Goal: Task Accomplishment & Management: Use online tool/utility

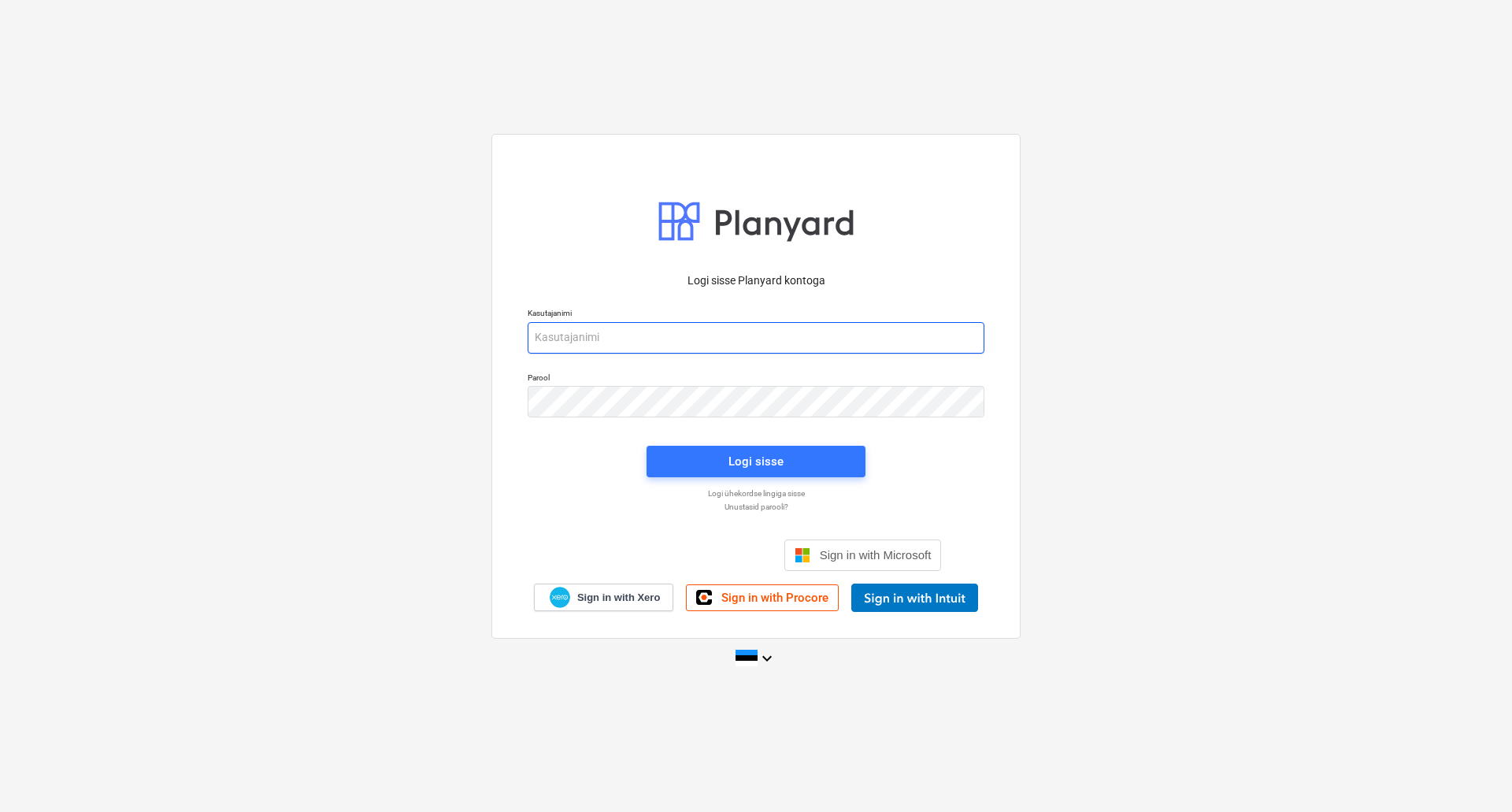
click at [649, 326] on input "email" at bounding box center [756, 338] width 457 height 32
type input "[EMAIL_ADDRESS][PERSON_NAME][DOMAIN_NAME]"
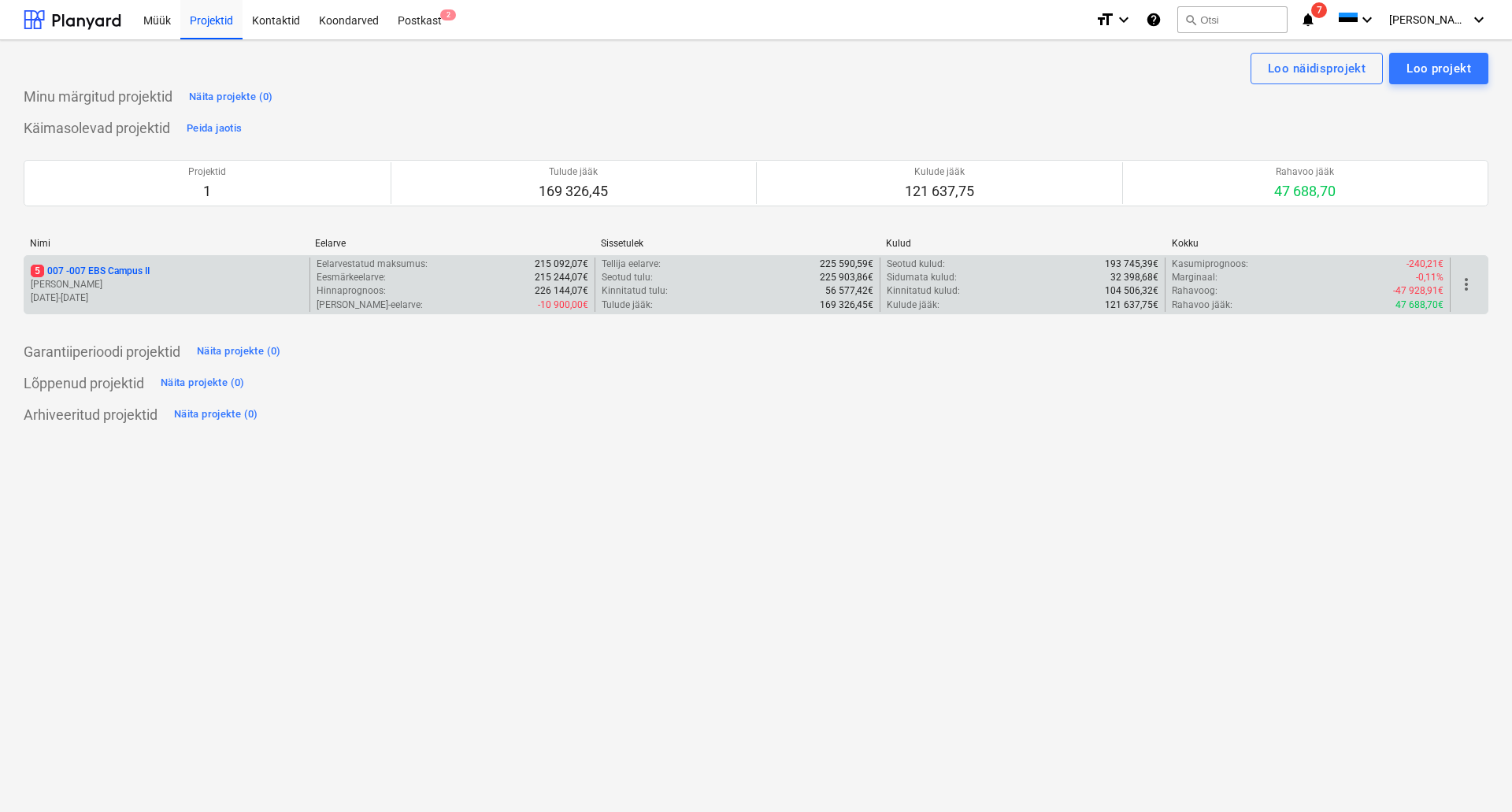
click at [47, 279] on p "[PERSON_NAME]" at bounding box center [167, 285] width 273 height 13
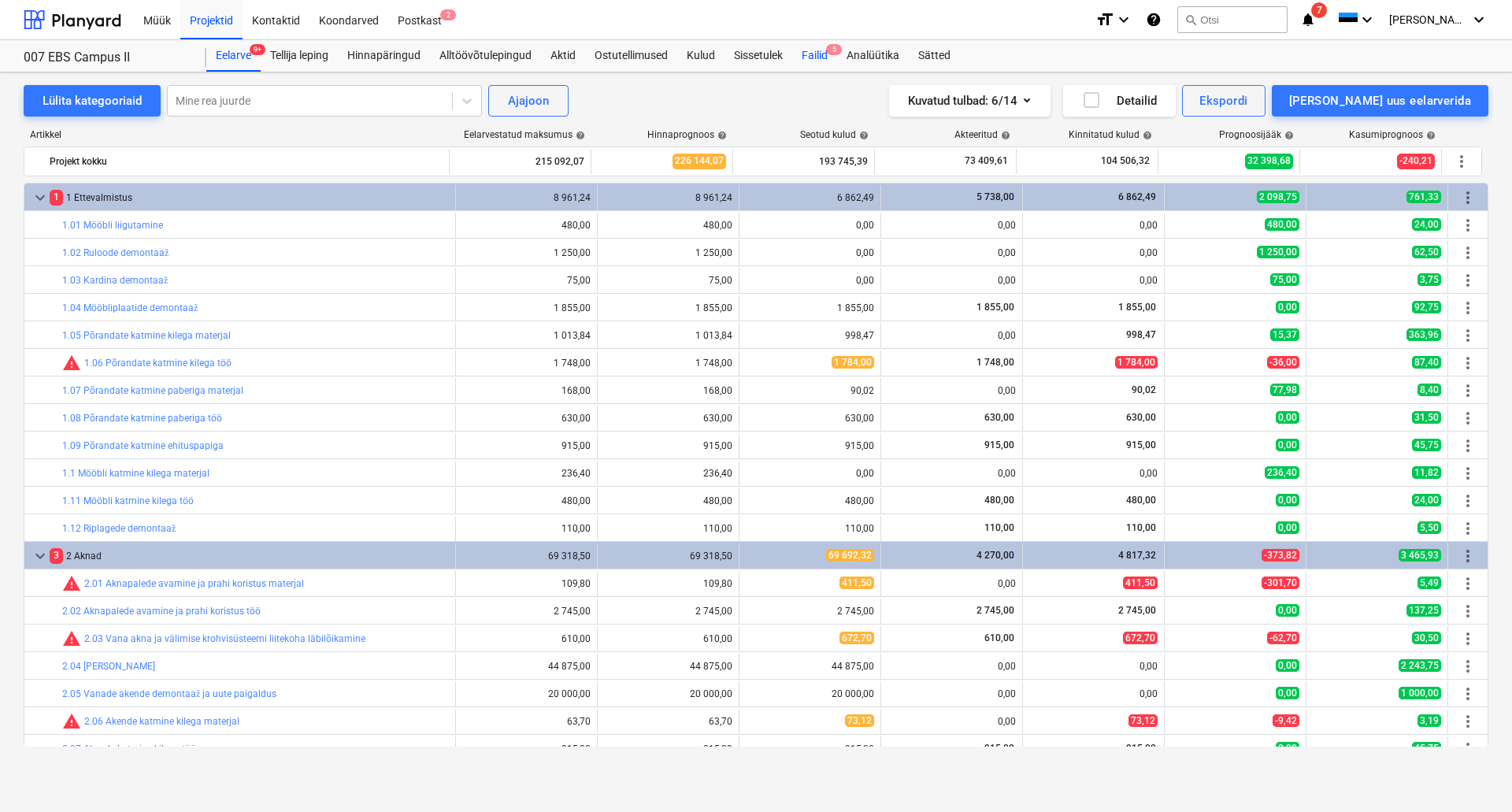
click at [819, 52] on div "Failid 5" at bounding box center [815, 56] width 45 height 32
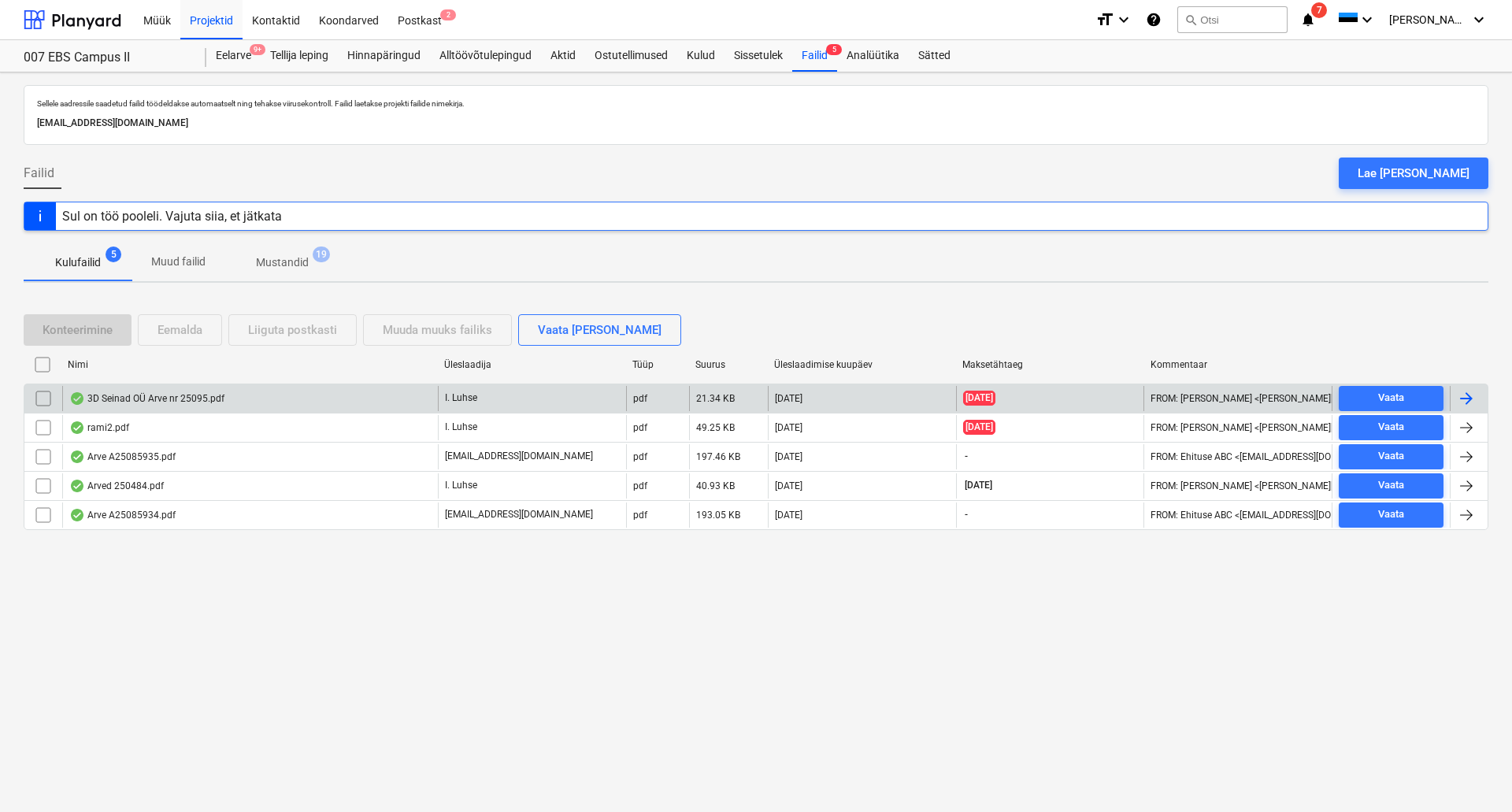
click at [191, 398] on div "3D Seinad OÜ Arve nr 25095.pdf" at bounding box center [146, 399] width 155 height 13
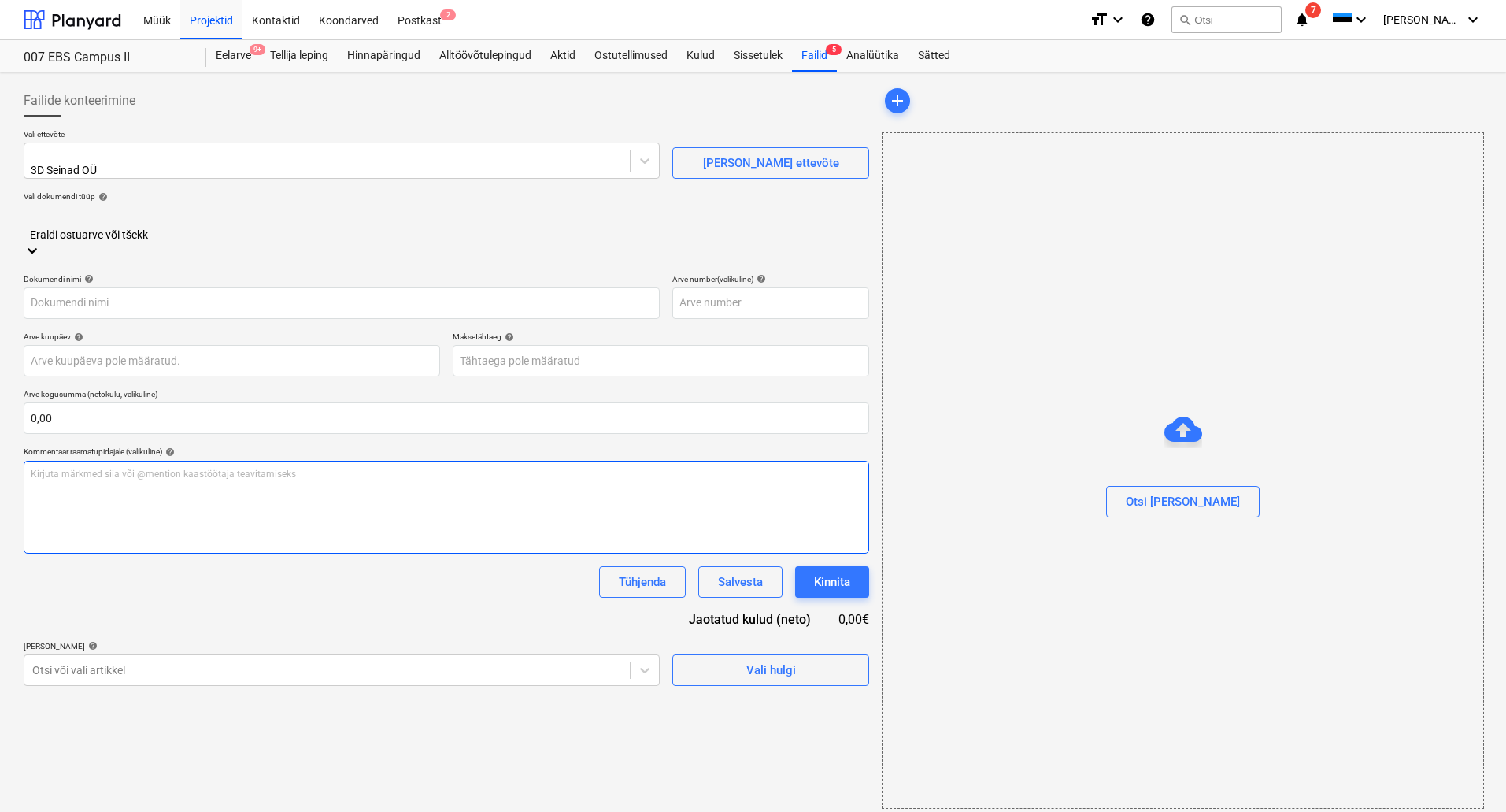
type input "25095"
type input "[DATE]"
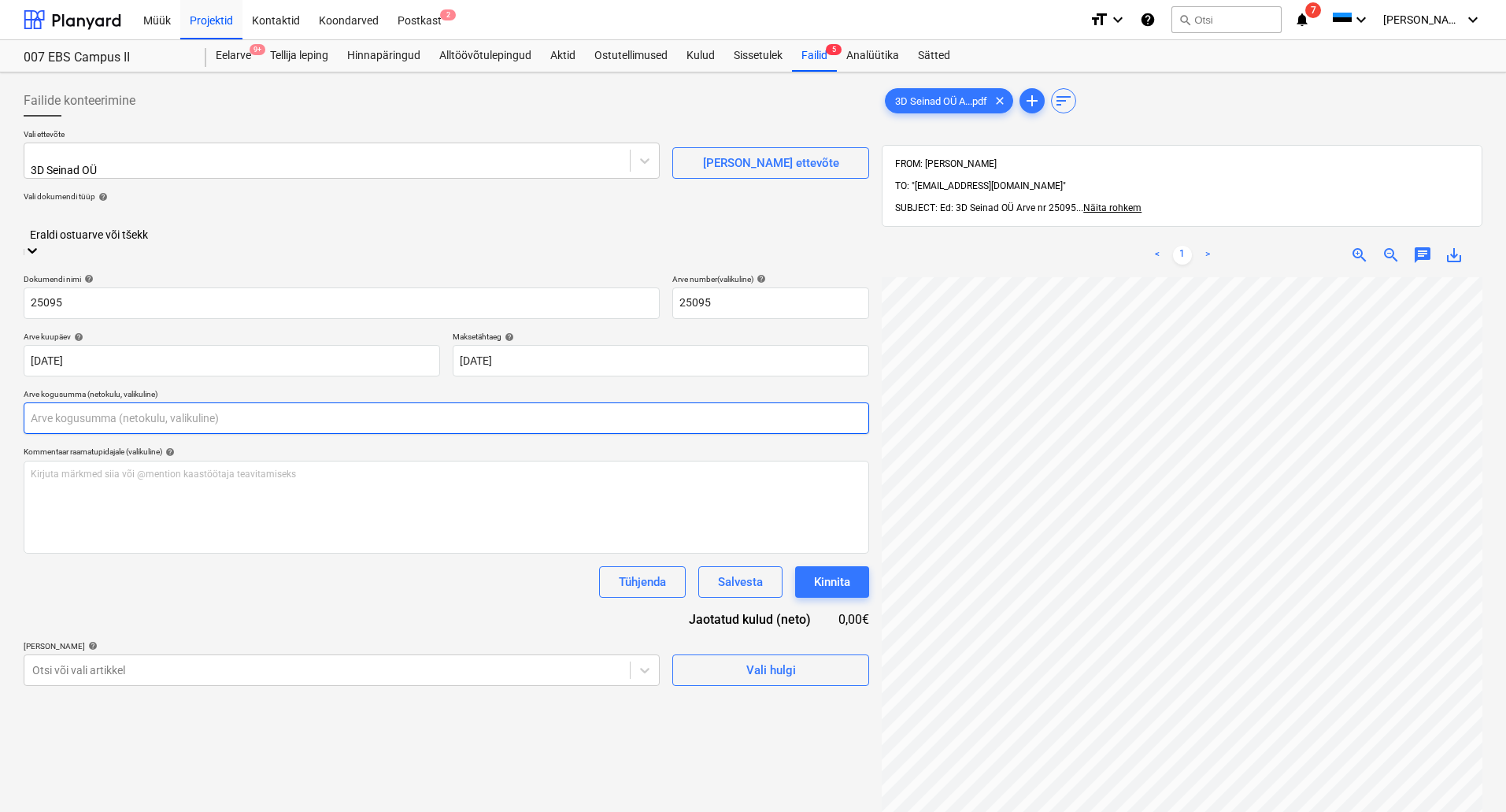
click at [203, 403] on input "text" at bounding box center [446, 419] width 846 height 32
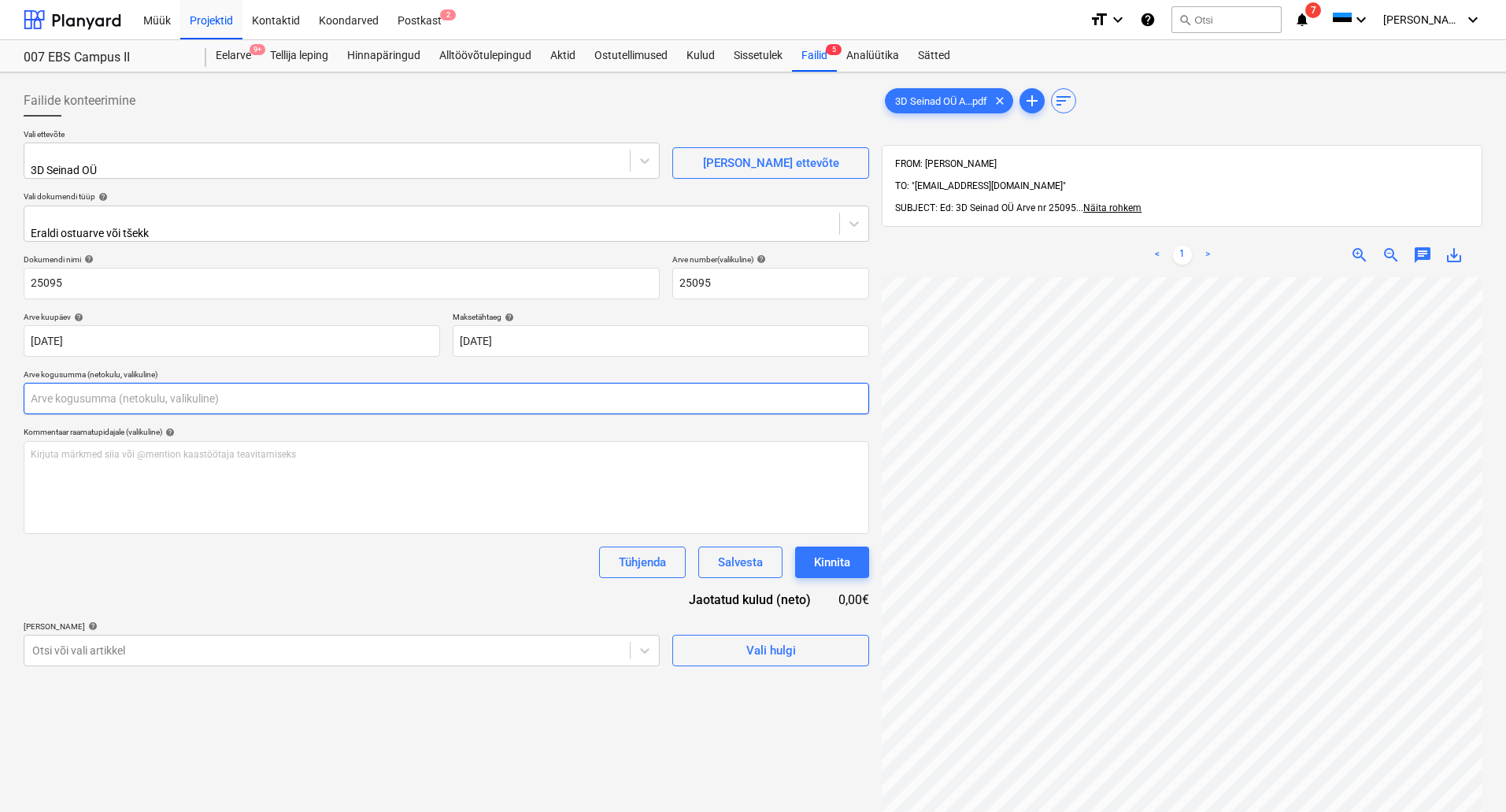
scroll to position [0, 111]
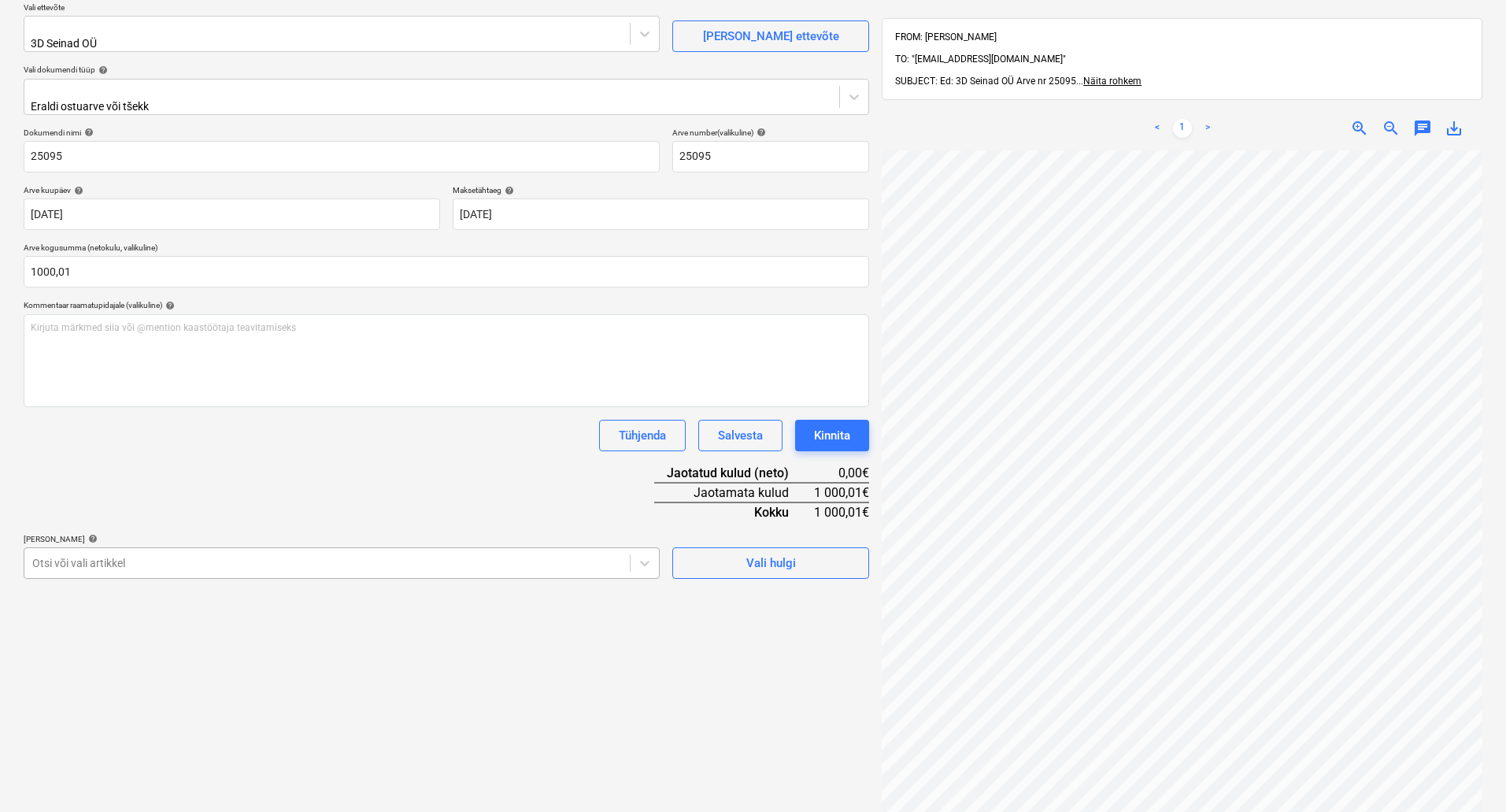
type input "1 000,01"
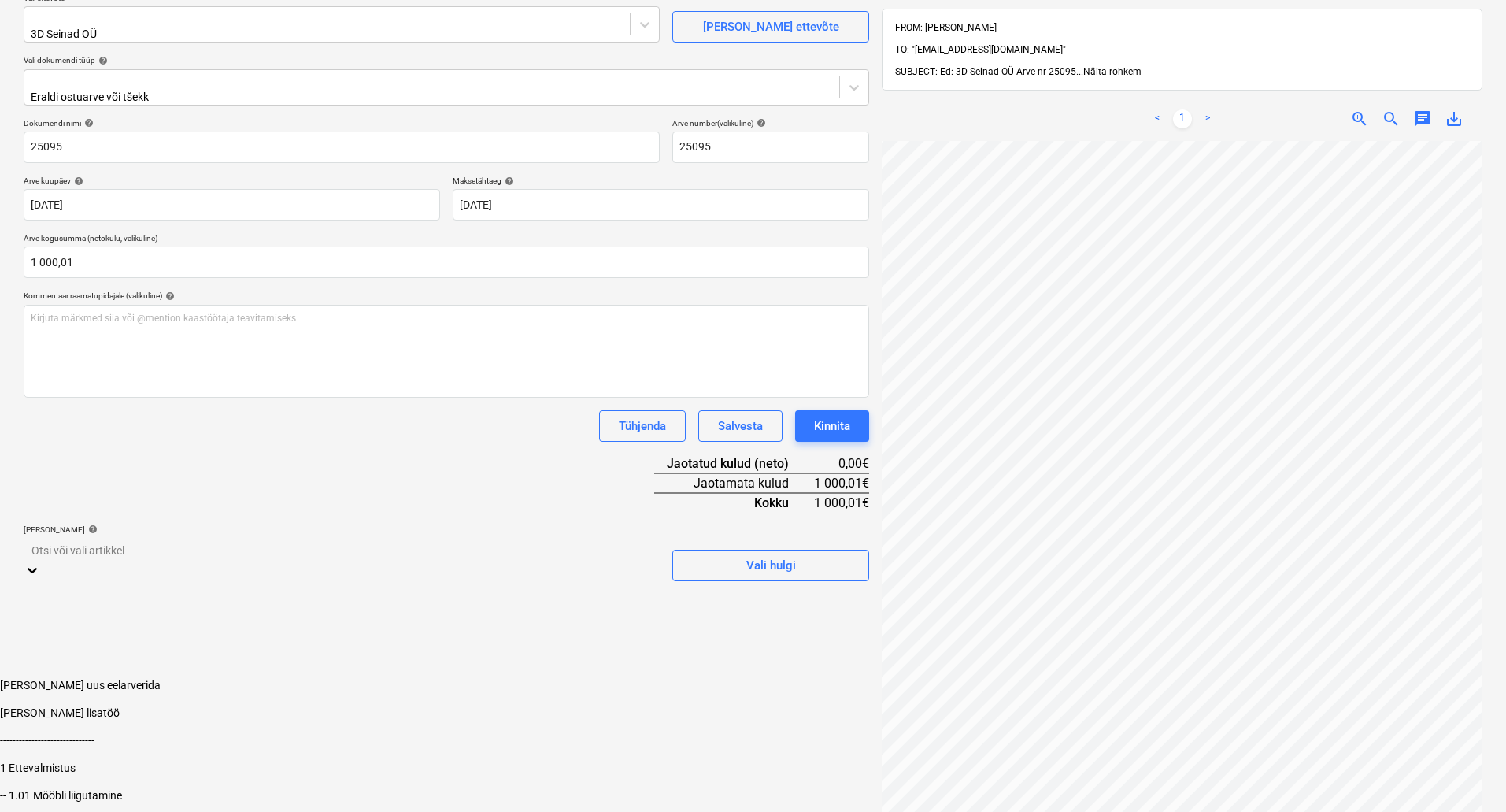
click at [607, 547] on div at bounding box center [341, 550] width 620 height 18
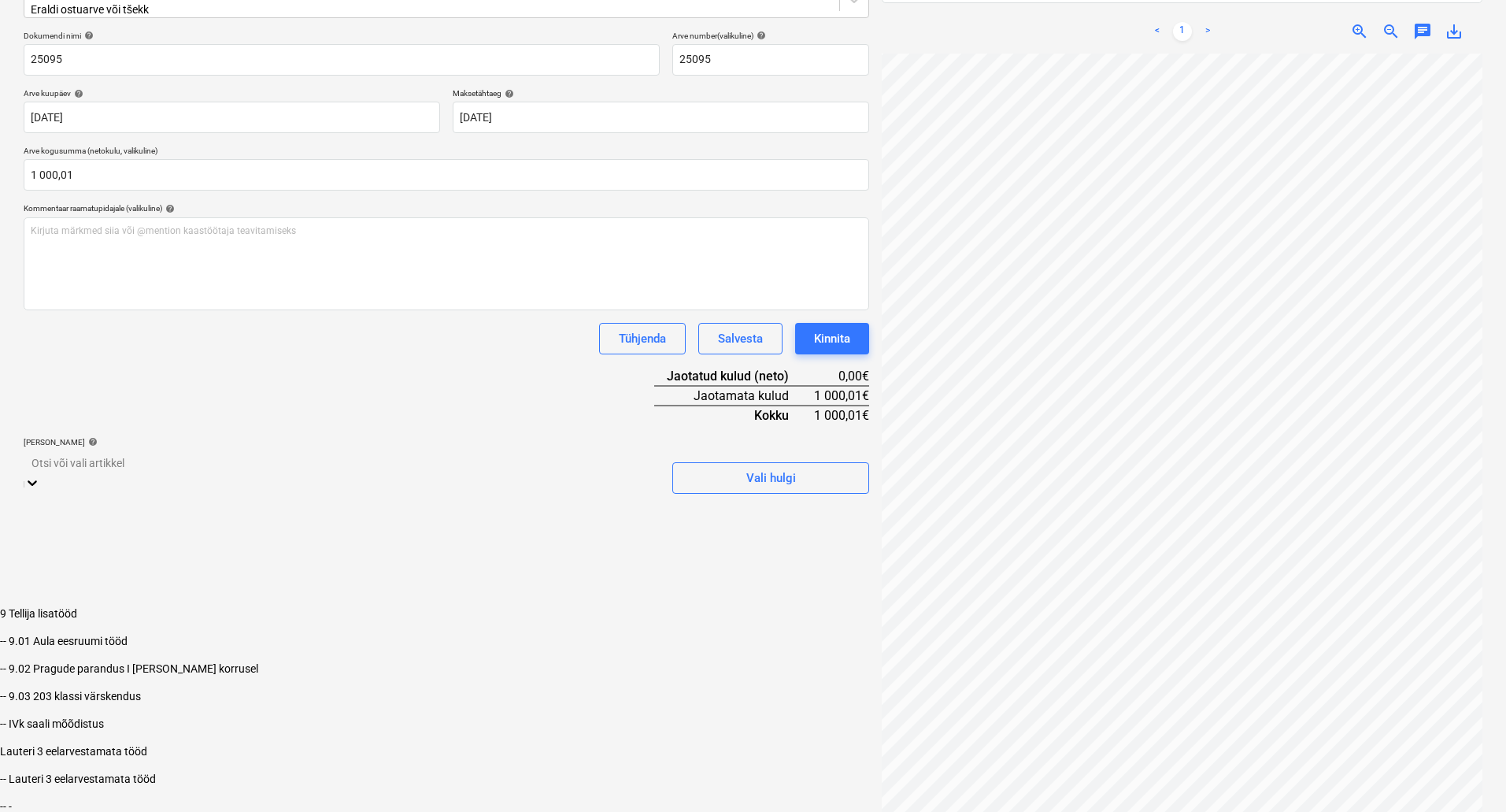
click at [186, 634] on div "-- 9.01 Aula eesruumi tööd" at bounding box center [753, 641] width 1506 height 13
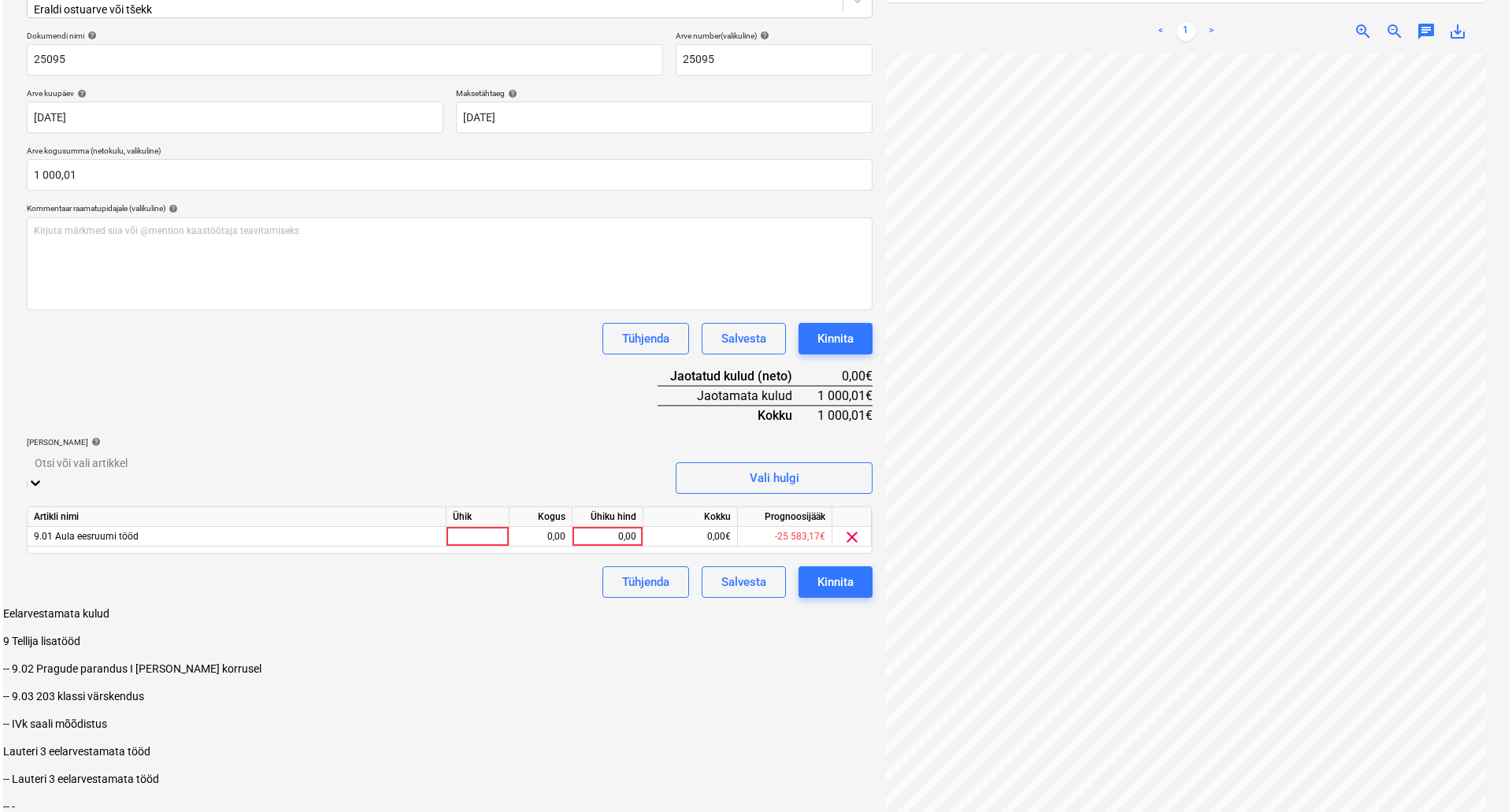
scroll to position [1721, 0]
click at [676, 648] on div "Failide konteerimine Vali ettevõte 3D Seinad OÜ [PERSON_NAME] uus ettevõte Vali…" at bounding box center [447, 340] width 859 height 972
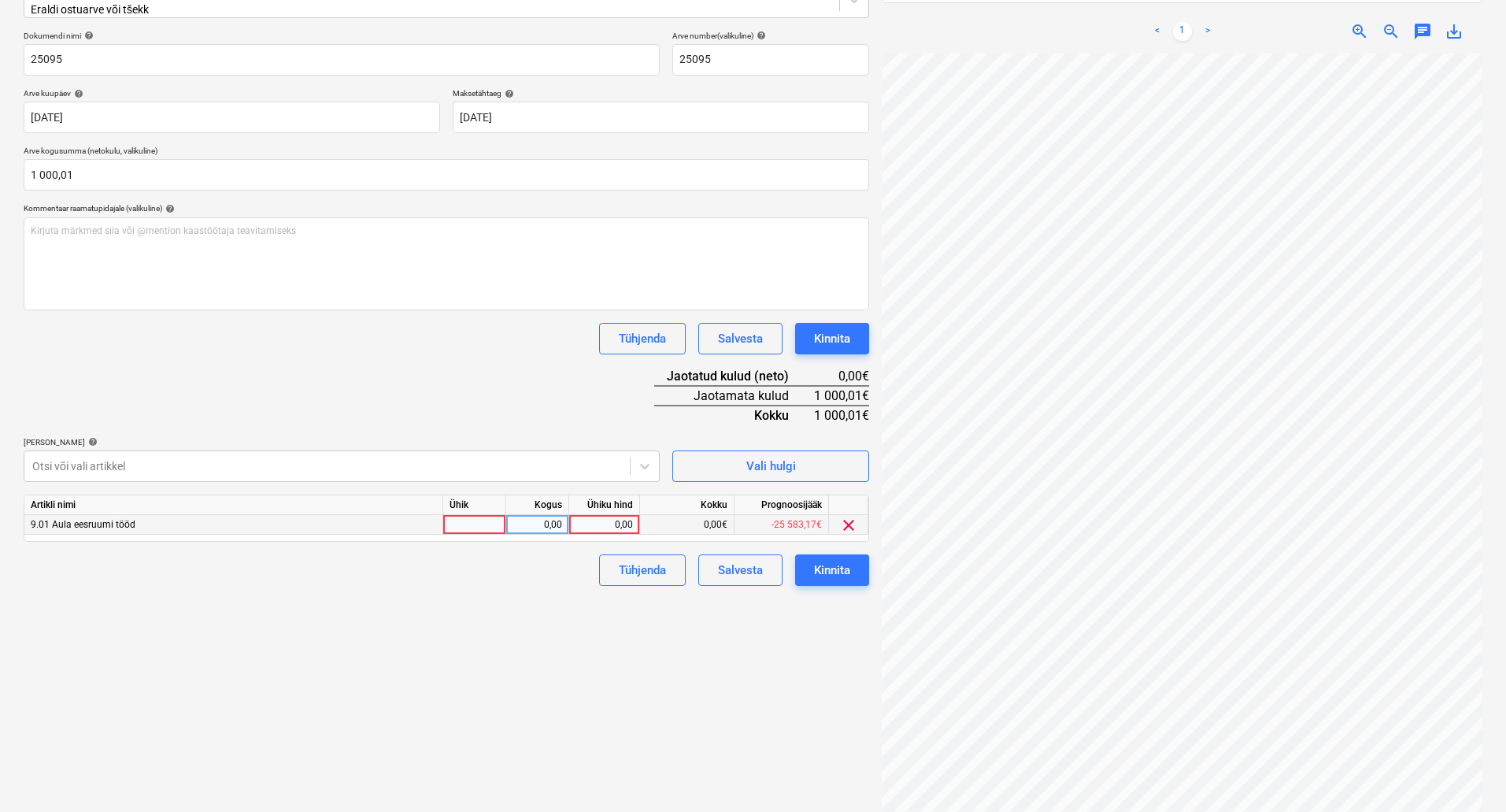
click at [607, 515] on div "0,00" at bounding box center [605, 525] width 58 height 20
type input "1000,01"
click at [822, 560] on div "Kinnita" at bounding box center [832, 570] width 36 height 20
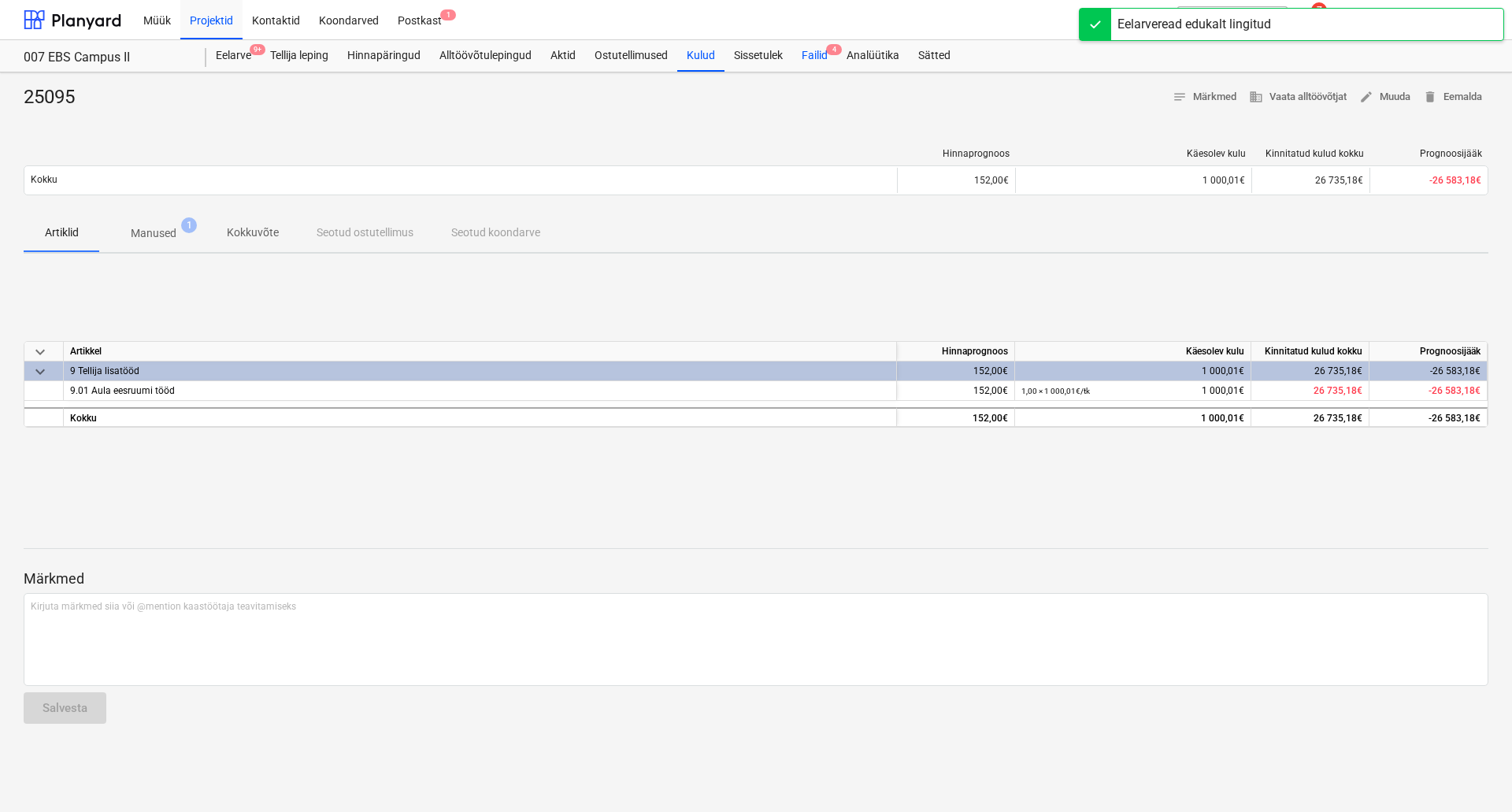
click at [819, 55] on div "Failid 4" at bounding box center [815, 56] width 45 height 32
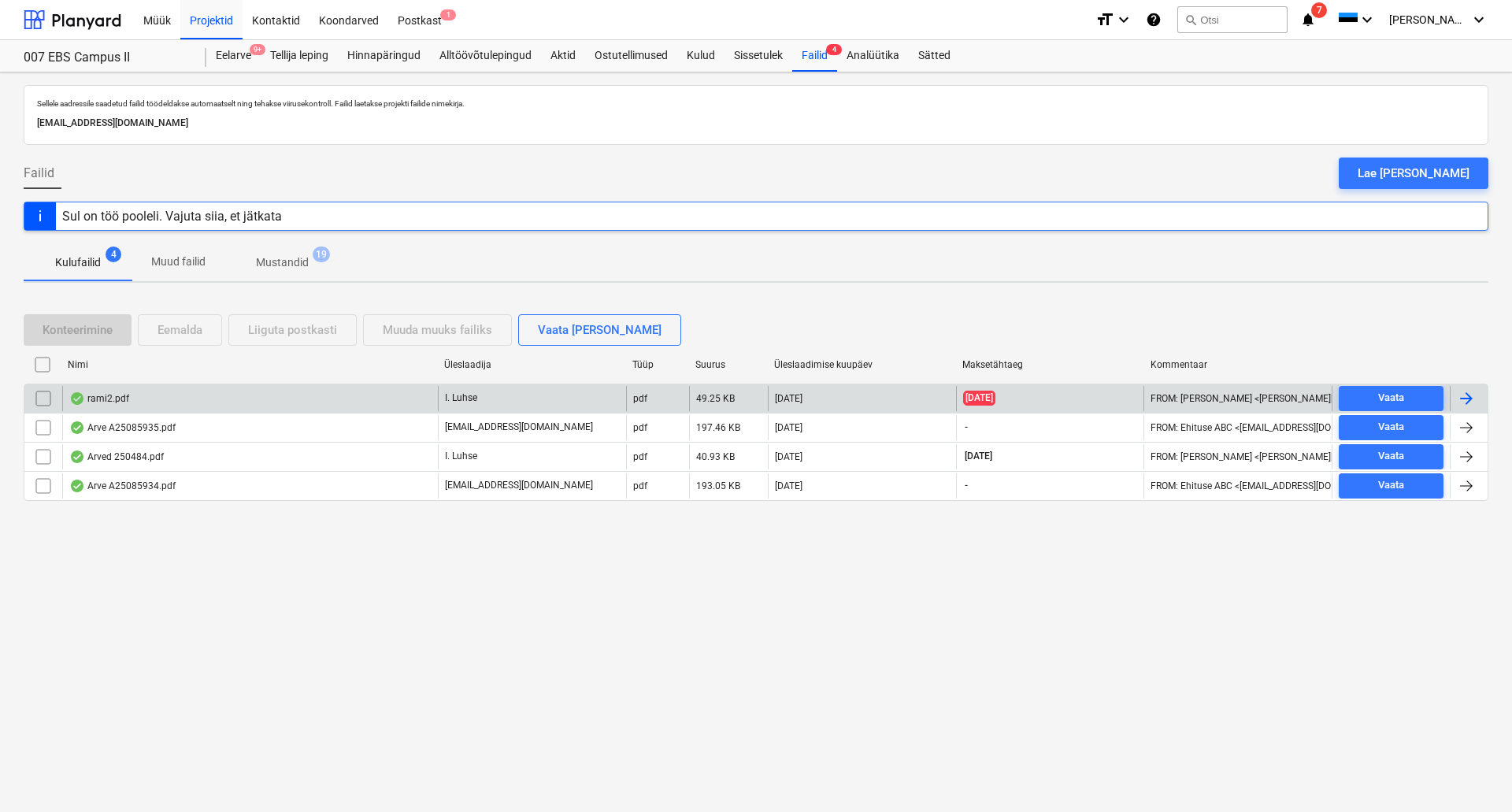
click at [242, 399] on div "rami2.pdf" at bounding box center [250, 398] width 376 height 25
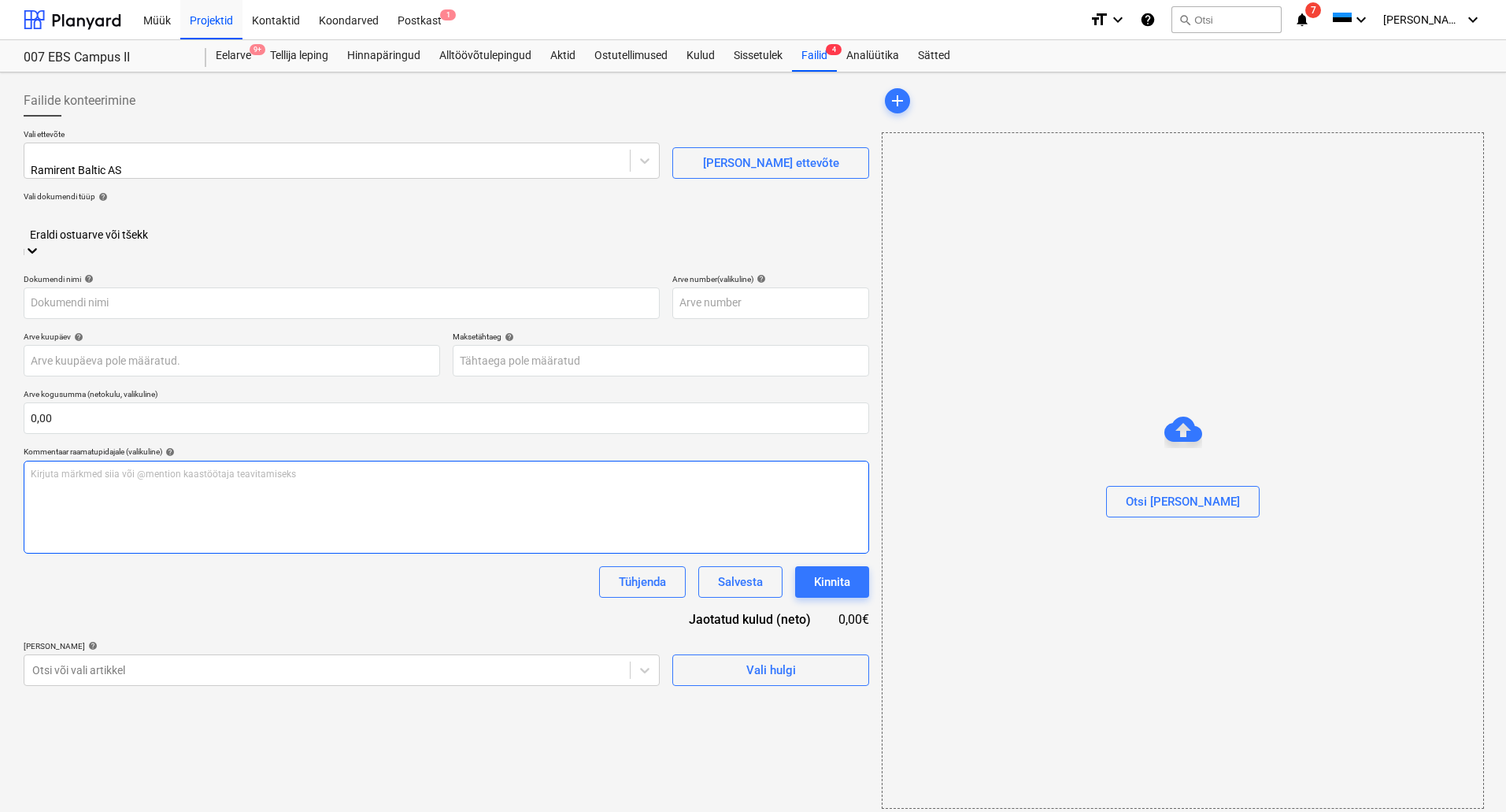
type input "25074984"
type input "[DATE]"
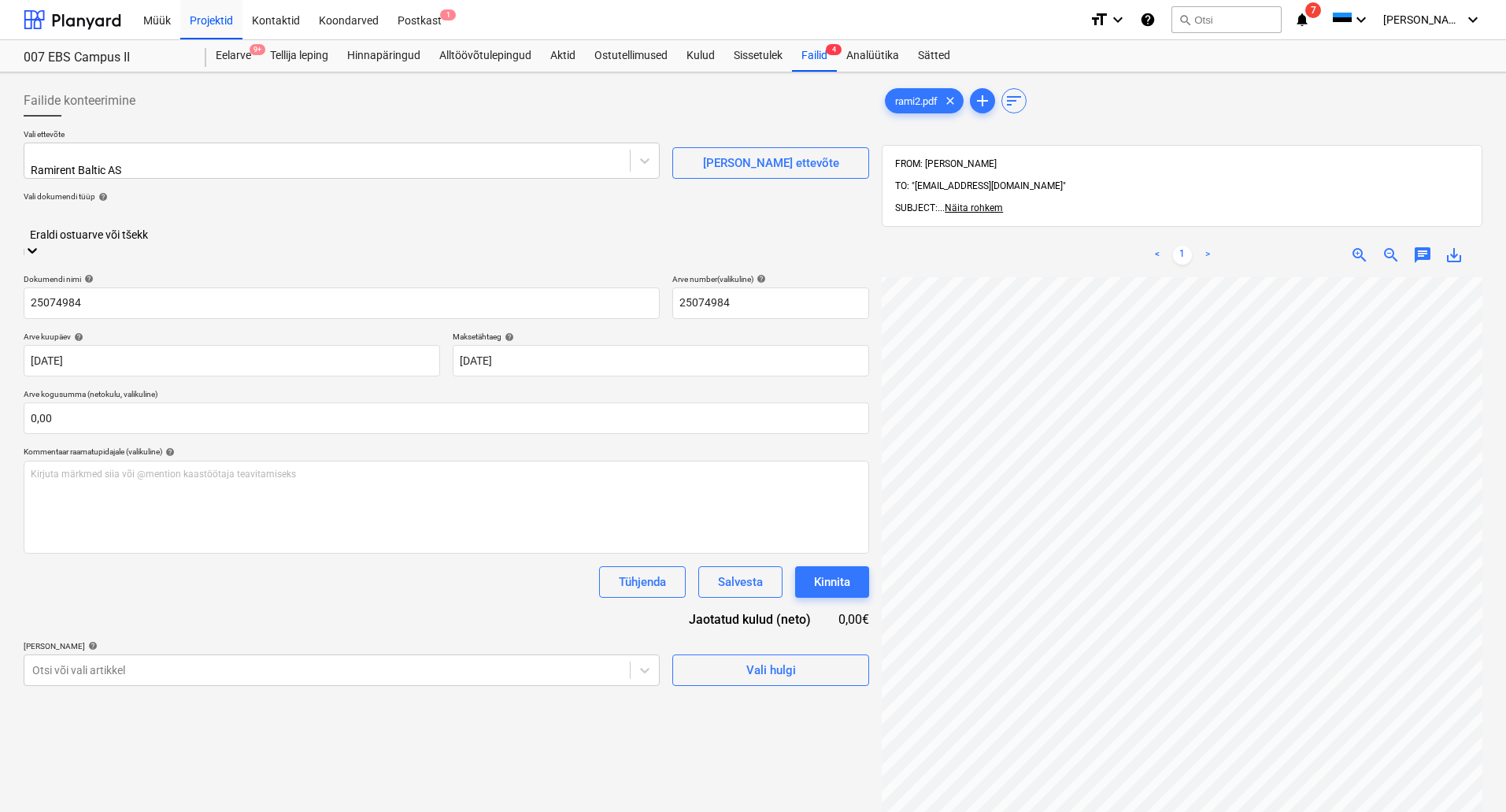
scroll to position [0, 111]
click at [823, 57] on div "Failid 4" at bounding box center [815, 56] width 45 height 32
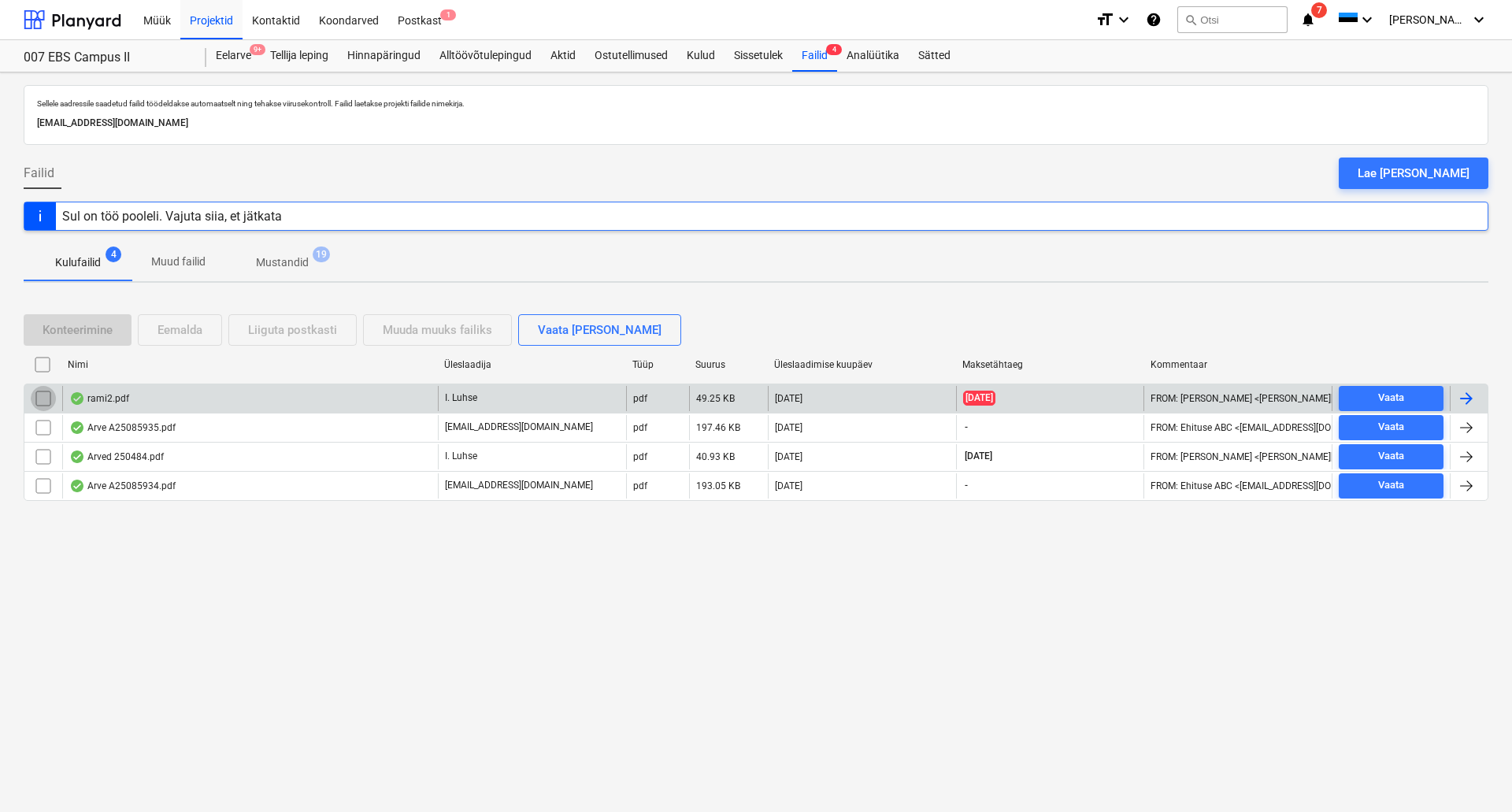
click at [40, 396] on input "checkbox" at bounding box center [43, 398] width 25 height 25
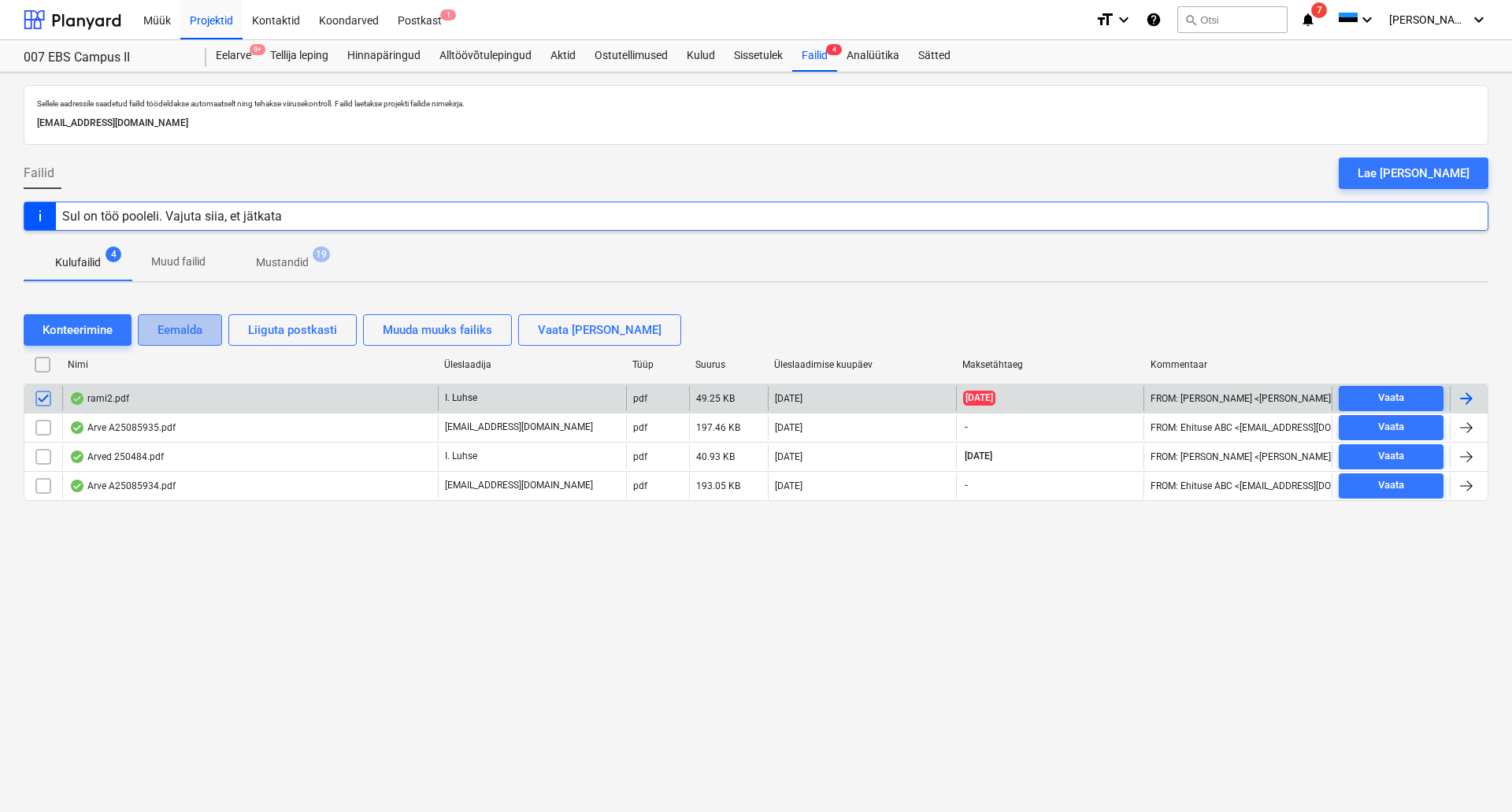
click at [180, 328] on div "Eemalda" at bounding box center [180, 330] width 45 height 20
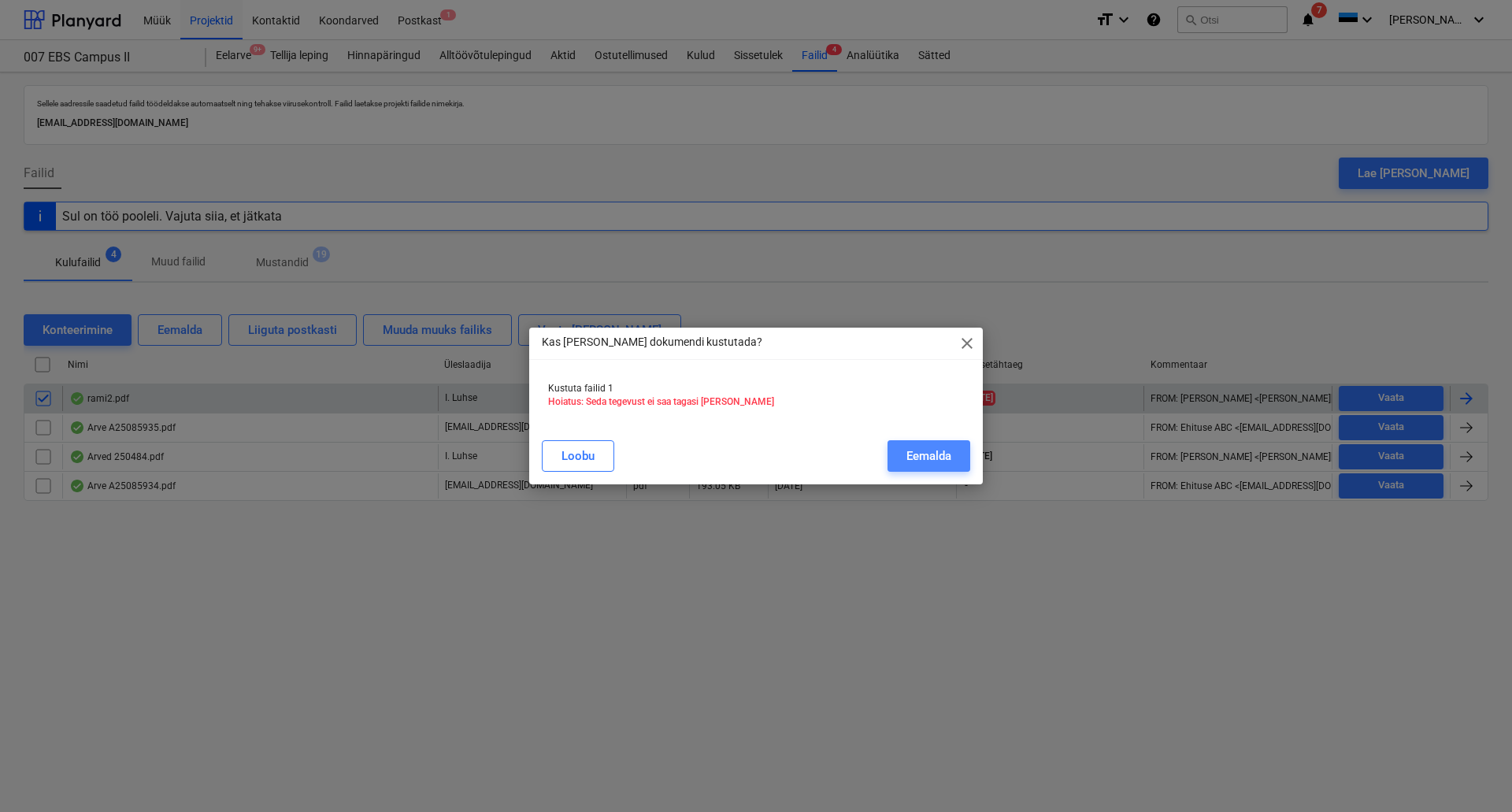
click at [924, 455] on div "Eemalda" at bounding box center [929, 456] width 45 height 20
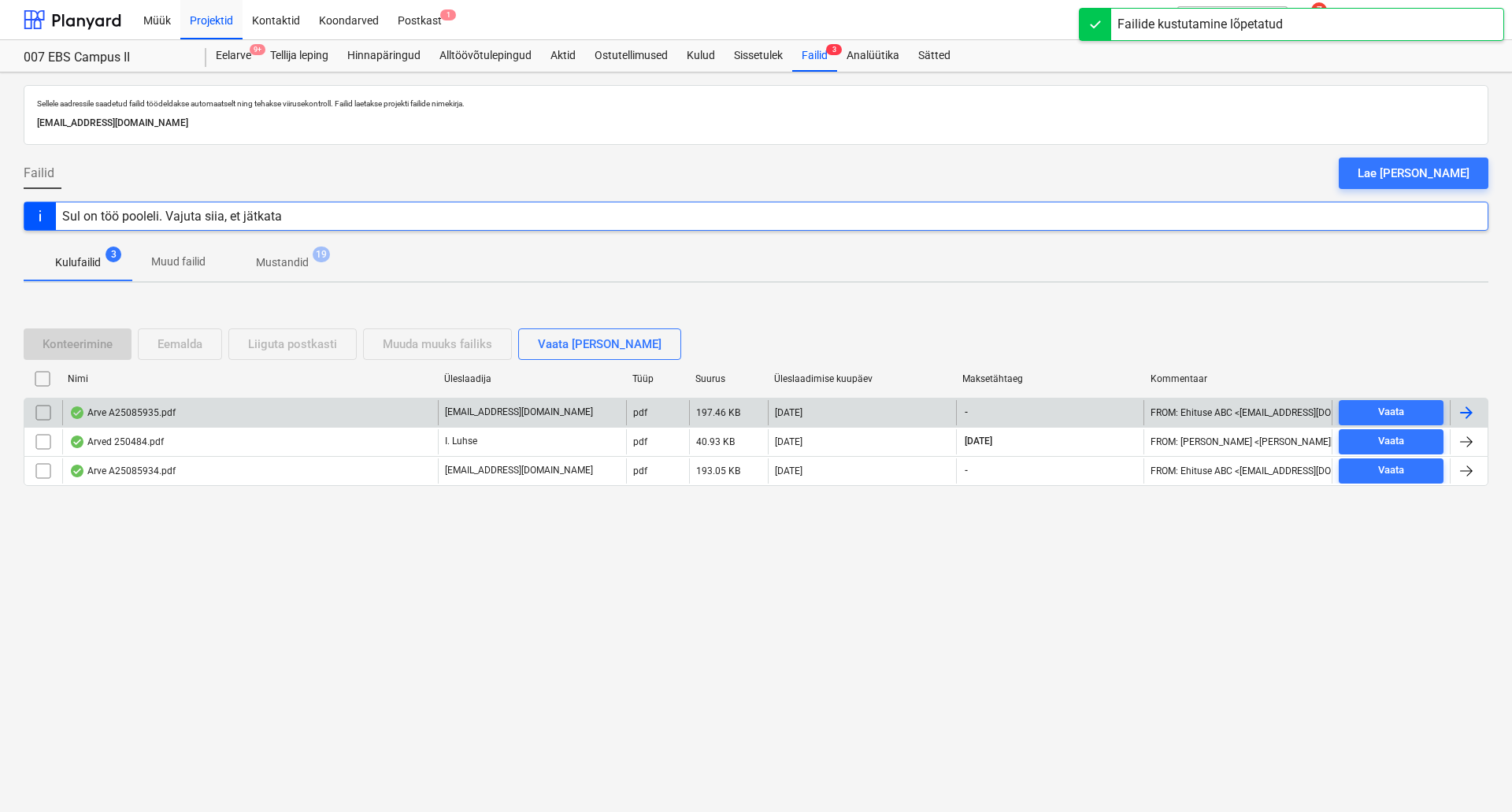
click at [190, 408] on div "Arve A25085935.pdf" at bounding box center [250, 412] width 376 height 25
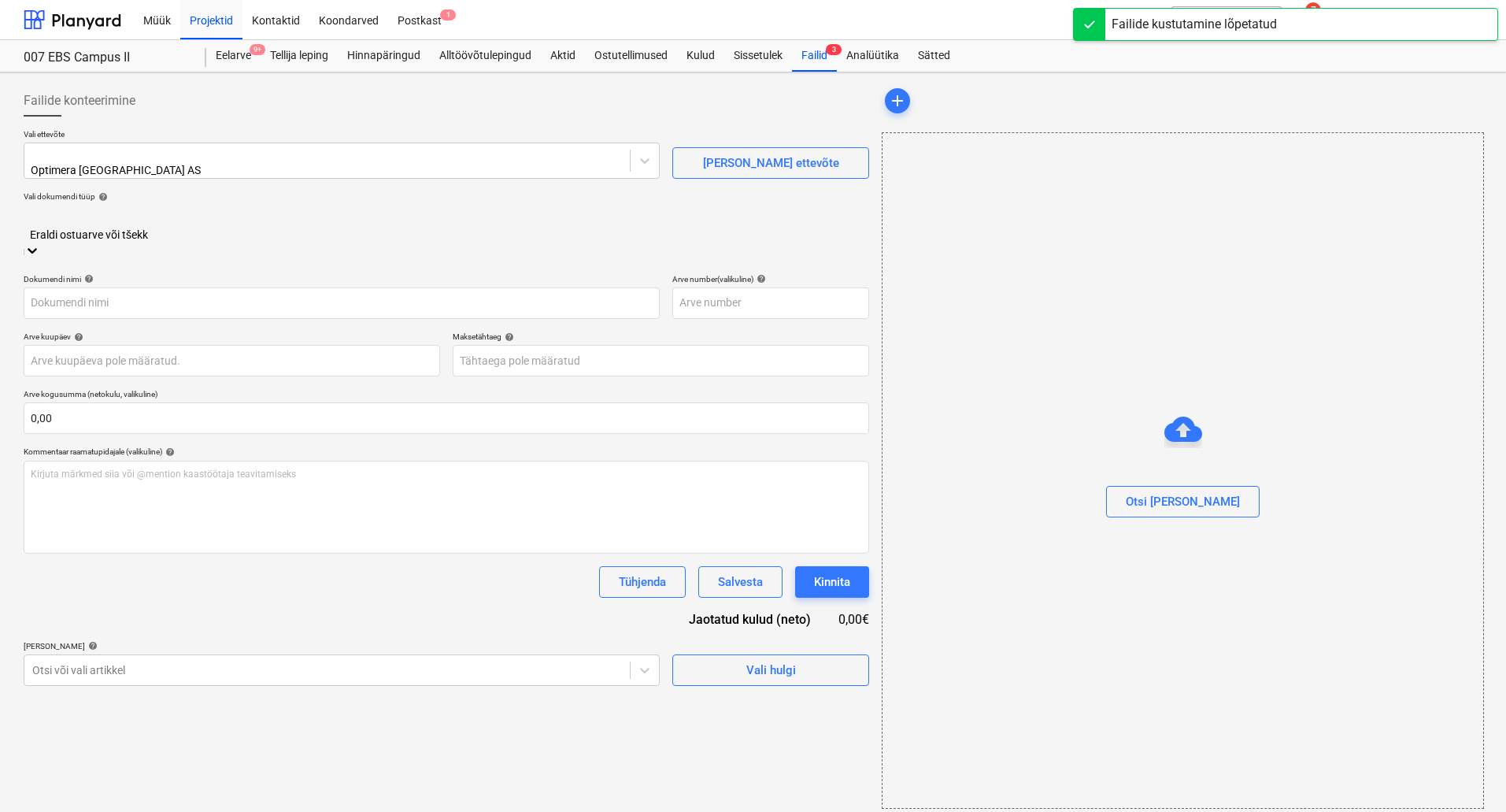
type input "Arve A25085935.pdf"
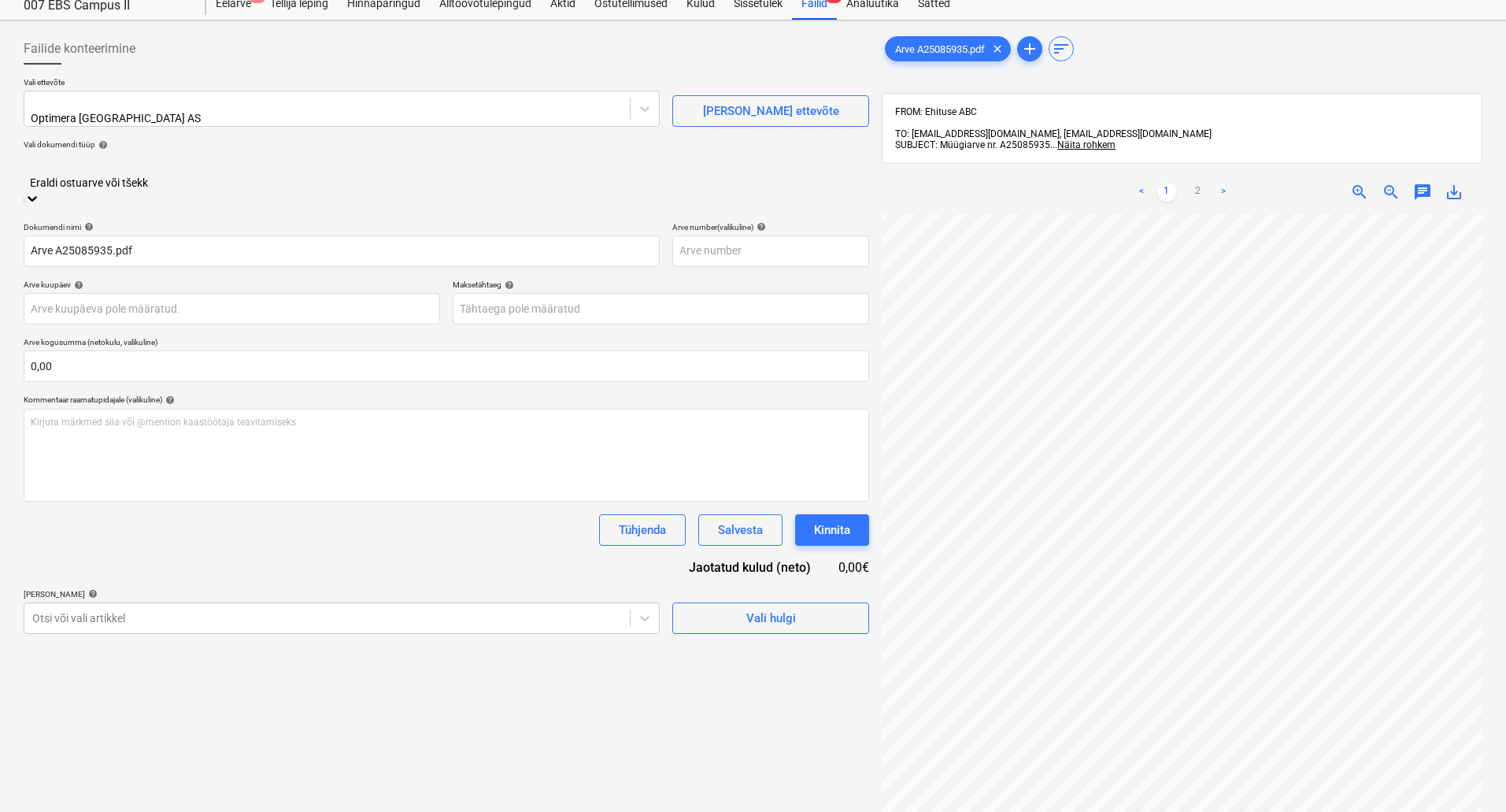
scroll to position [50, 0]
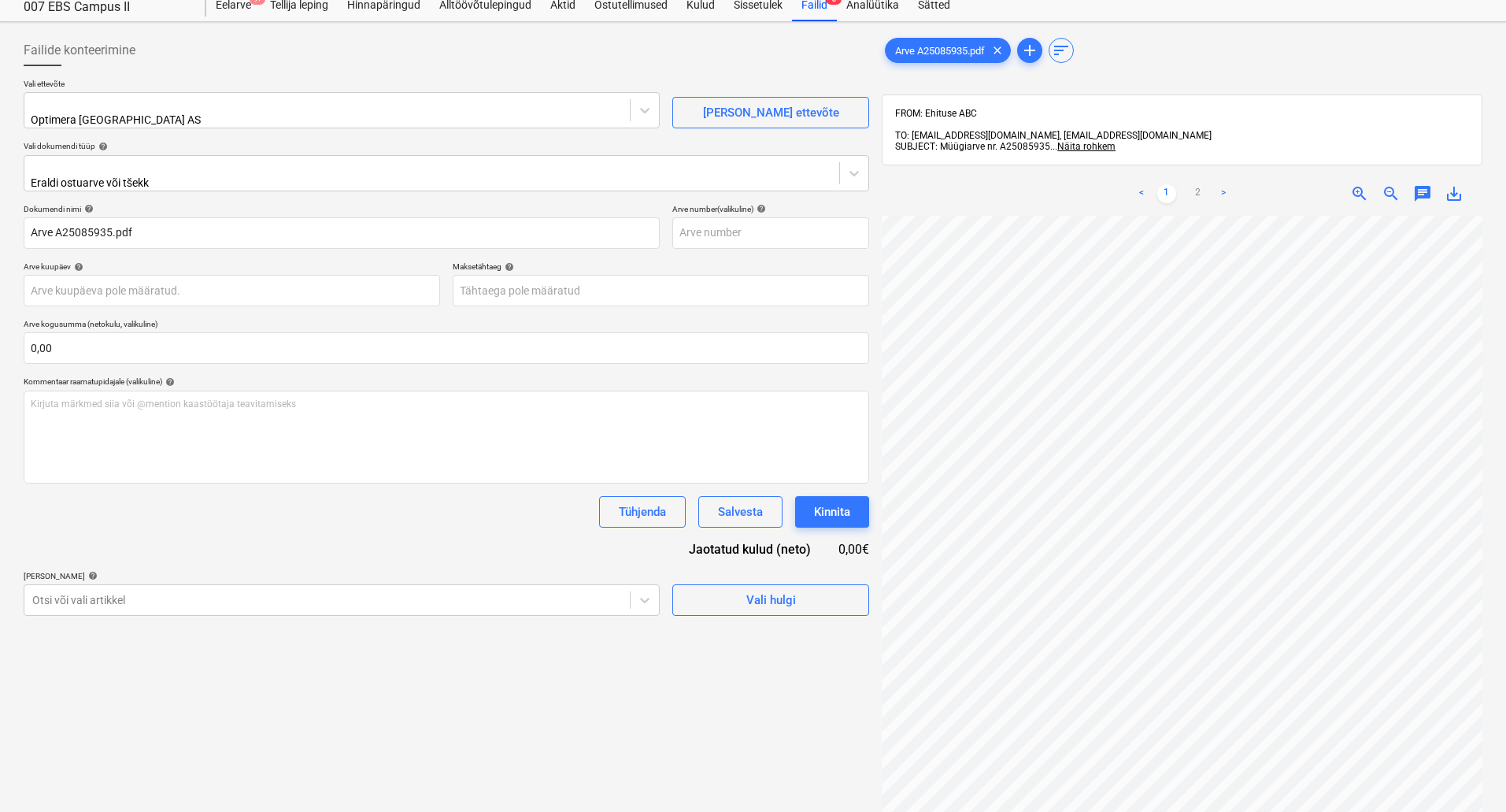
click at [1221, 184] on link ">" at bounding box center [1223, 193] width 19 height 19
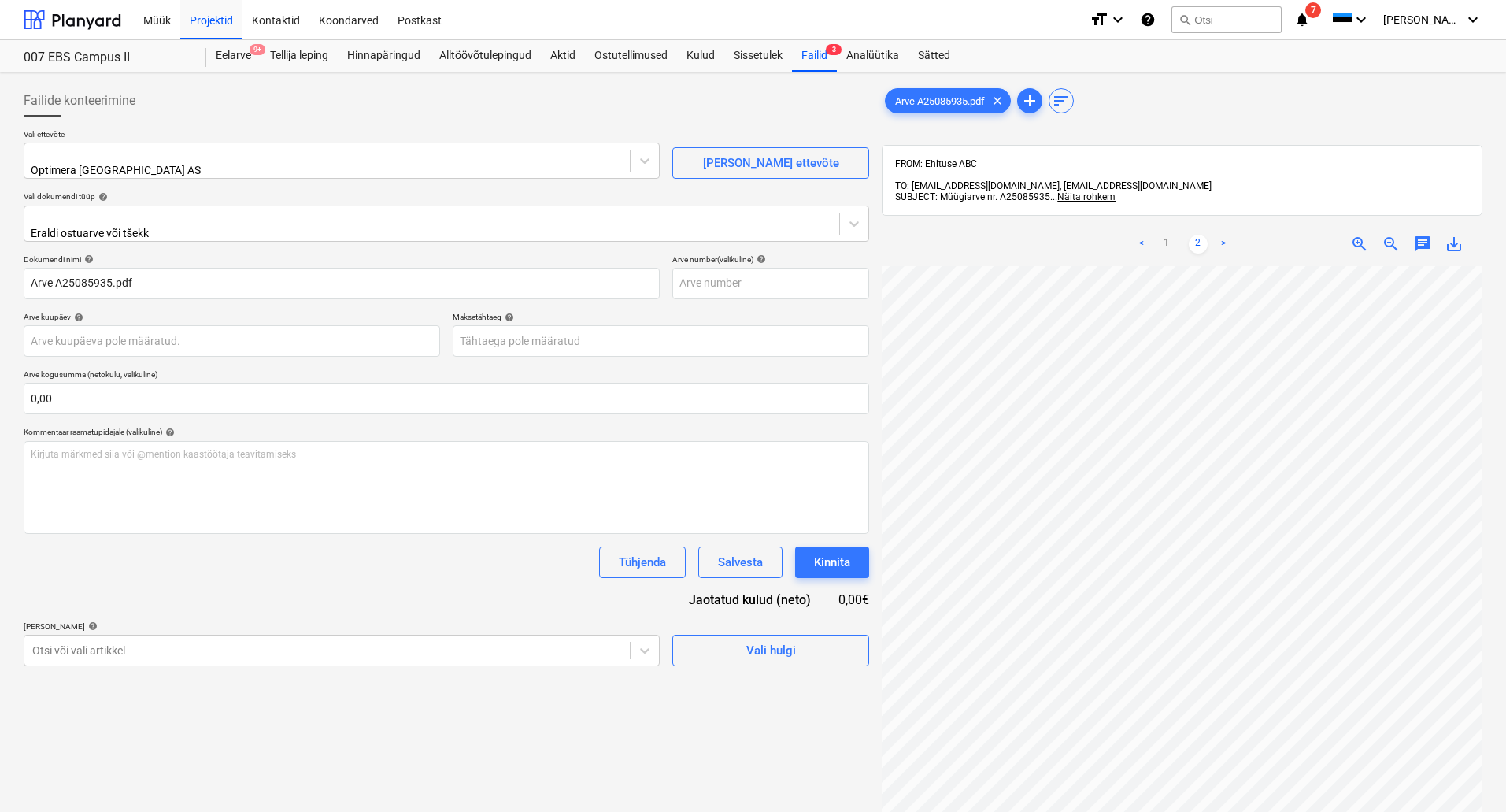
scroll to position [0, 0]
click at [1139, 234] on link "<" at bounding box center [1141, 244] width 19 height 19
click at [1454, 234] on span "save_alt" at bounding box center [1454, 244] width 19 height 19
click at [1445, 234] on button "save_alt" at bounding box center [1454, 244] width 19 height 19
click at [550, 121] on div at bounding box center [446, 123] width 846 height 13
